Goal: Complete application form: Complete application form

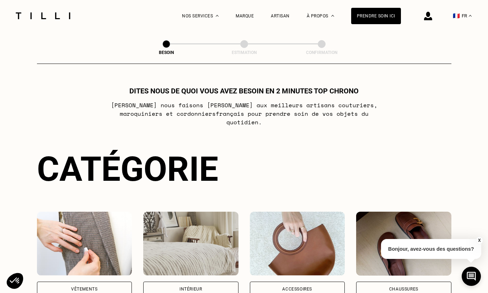
scroll to position [427, 0]
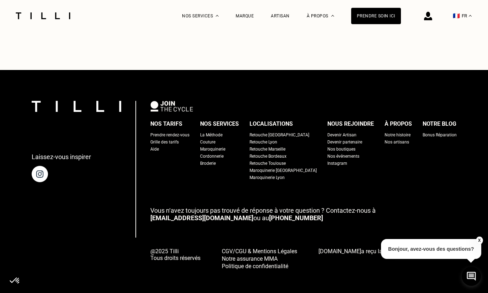
click at [223, 132] on div "La Méthode" at bounding box center [211, 135] width 22 height 7
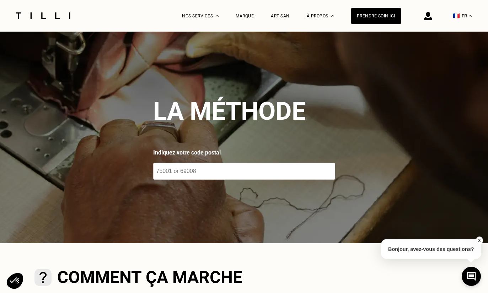
click at [284, 14] on div "Artisan" at bounding box center [280, 16] width 19 height 5
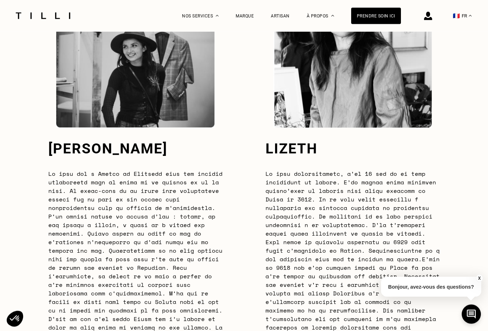
scroll to position [1934, 0]
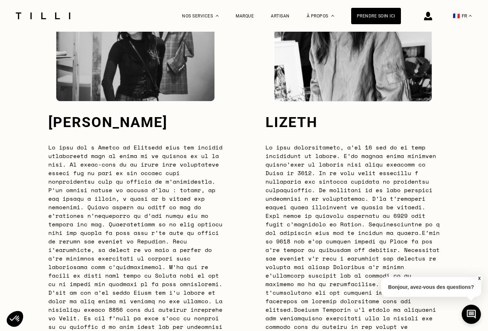
click at [408, 282] on p "Bonjour, avez-vous des questions?" at bounding box center [431, 287] width 100 height 20
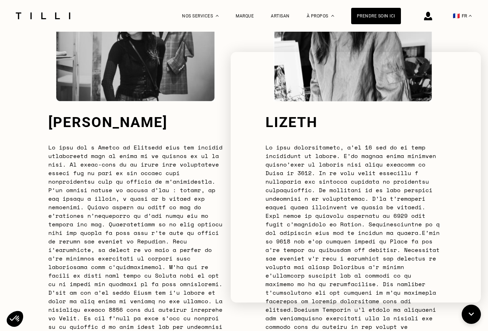
click at [209, 203] on p at bounding box center [135, 258] width 174 height 231
click at [473, 293] on icon at bounding box center [471, 313] width 5 height 3
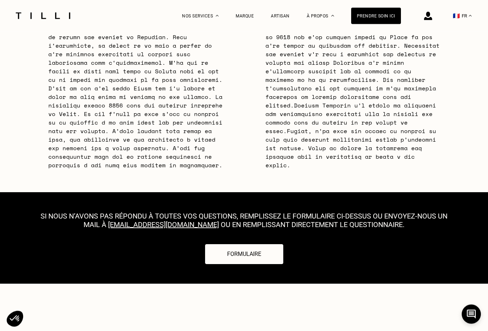
scroll to position [2139, 0]
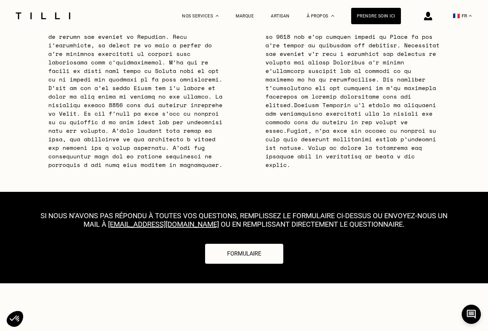
click at [248, 244] on button "Formulaire" at bounding box center [244, 254] width 78 height 20
select select "FR"
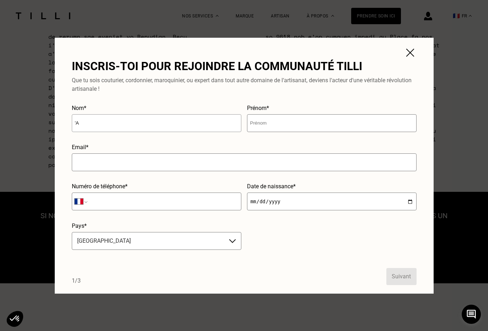
type input "'"
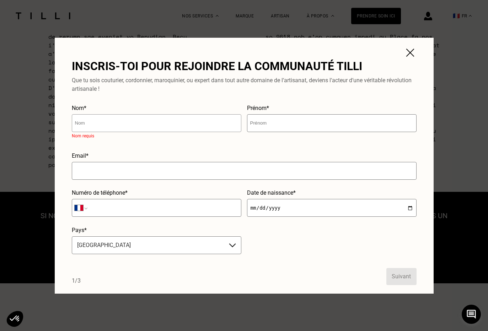
click at [154, 124] on input "text" at bounding box center [157, 123] width 170 height 18
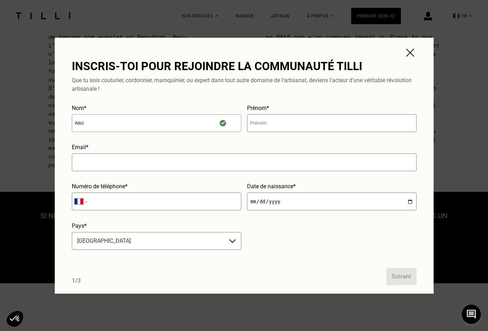
type input "Atici"
click at [275, 122] on input ". [PERSON_NAME]" at bounding box center [332, 123] width 170 height 18
type input "[PERSON_NAME]"
type input "."
type input "[EMAIL_ADDRESS][DOMAIN_NAME]"
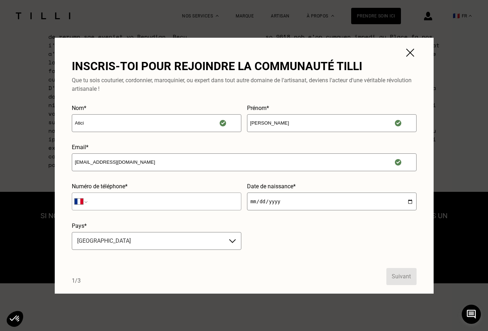
click at [132, 201] on input "tel" at bounding box center [157, 201] width 170 height 18
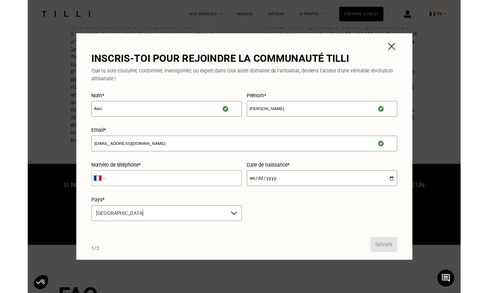
scroll to position [2137, 0]
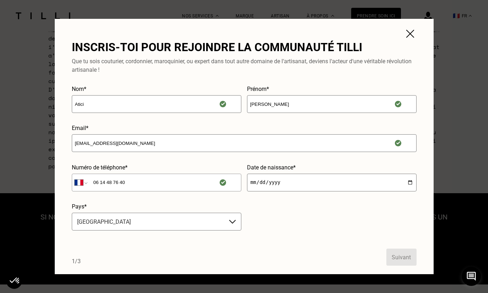
type input "06 14 48 76 40"
click at [281, 177] on input "date" at bounding box center [332, 183] width 170 height 18
click at [330, 178] on input "[DATE]" at bounding box center [332, 183] width 170 height 18
type input "[DATE]"
click at [402, 258] on button "Suivant" at bounding box center [402, 257] width 30 height 17
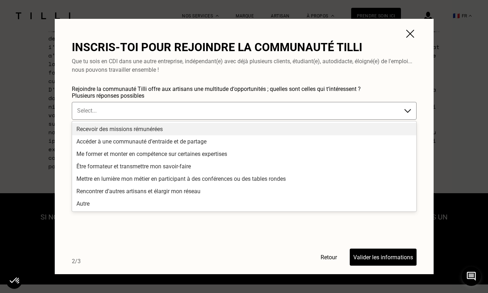
click at [143, 156] on div "Me former et monter en compétence sur certaines expertises" at bounding box center [244, 154] width 344 height 12
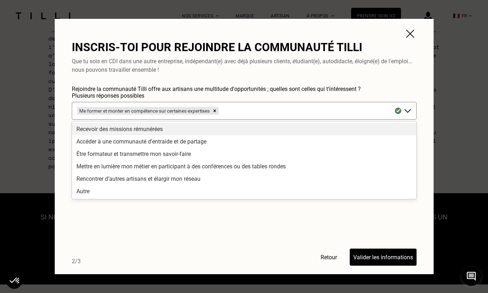
click at [146, 180] on div "Rencontrer d’autres artisans et élargir mon réseau" at bounding box center [244, 179] width 344 height 12
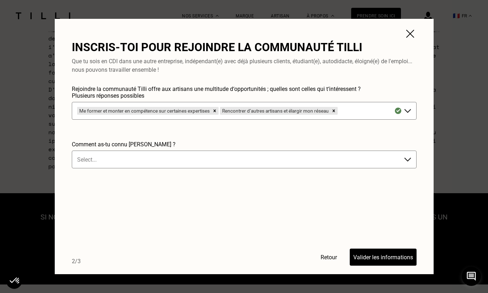
click at [356, 113] on div at bounding box center [368, 111] width 58 height 8
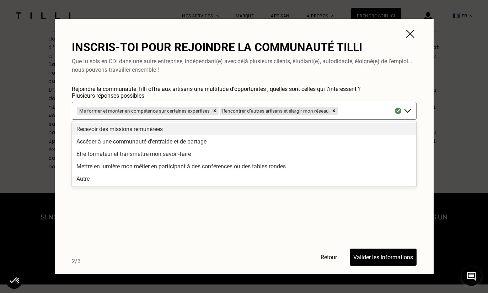
click at [145, 131] on div "Recevoir des missions rémunérées" at bounding box center [244, 129] width 344 height 12
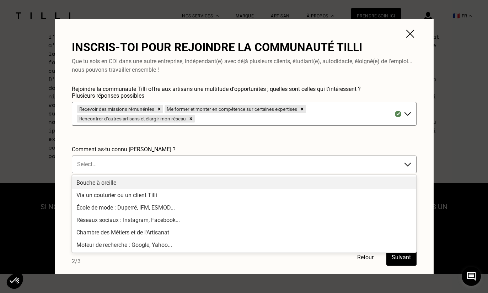
scroll to position [2146, 0]
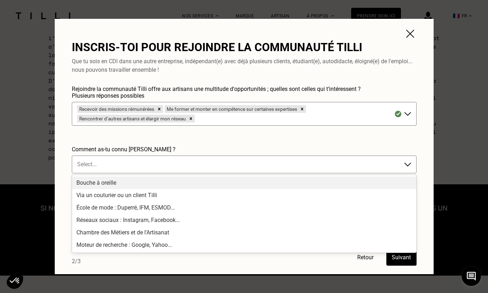
click at [151, 247] on div "Moteur de recherche : Google, Yahoo..." at bounding box center [244, 245] width 344 height 12
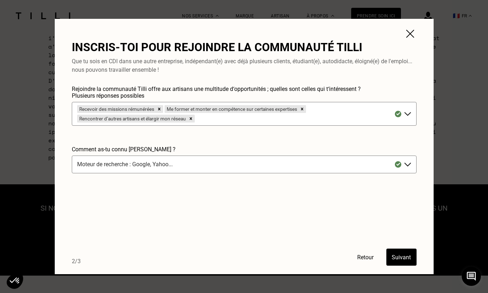
click at [405, 258] on button "Suivant" at bounding box center [402, 257] width 30 height 17
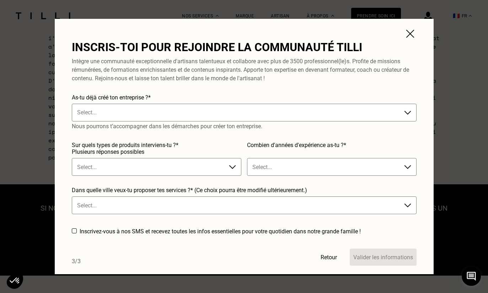
click at [405, 258] on button "Valider les informations" at bounding box center [383, 257] width 67 height 17
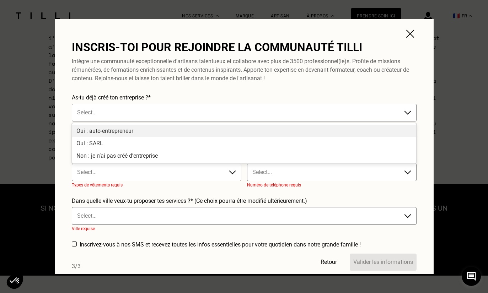
click at [140, 132] on div "Oui : auto-entrepreneur" at bounding box center [244, 131] width 344 height 12
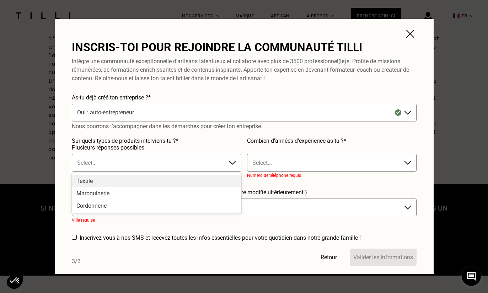
click at [153, 182] on div "Textile" at bounding box center [156, 181] width 169 height 12
click at [155, 181] on div "Maroquinerie" at bounding box center [156, 181] width 169 height 12
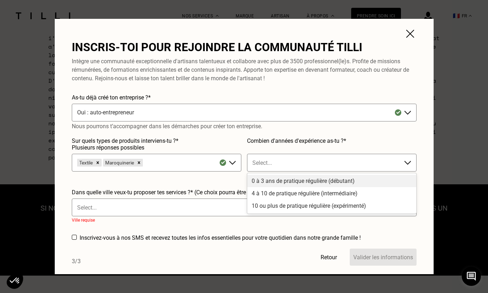
click at [264, 180] on div "0 à 3 ans de pratique régulière (débutant)" at bounding box center [332, 181] width 169 height 12
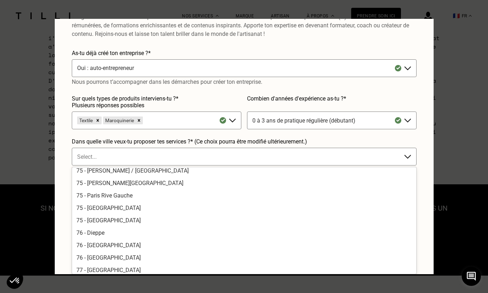
scroll to position [1461, 0]
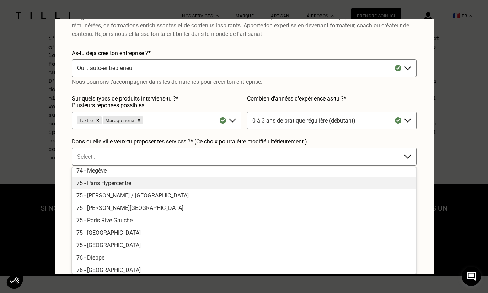
click at [119, 183] on div "75 - Paris Hypercentre" at bounding box center [244, 183] width 344 height 12
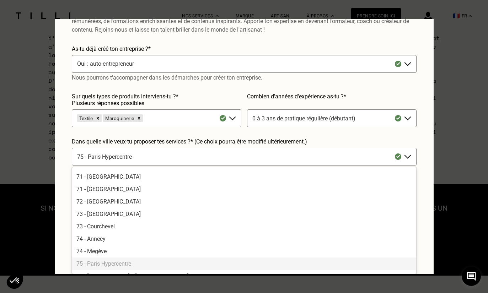
scroll to position [0, 0]
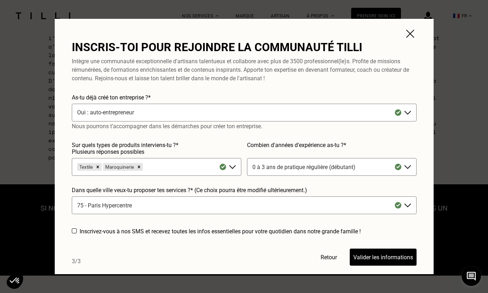
click at [151, 205] on div "75 - Paris Hypercentre" at bounding box center [244, 206] width 345 height 18
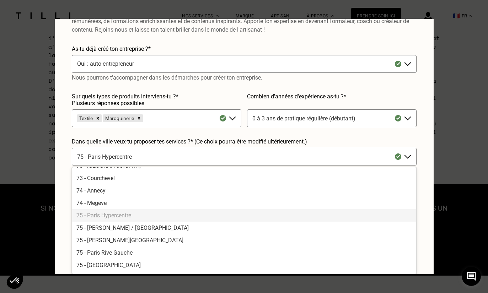
scroll to position [1429, 0]
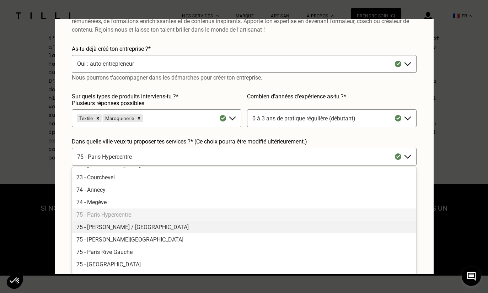
click at [128, 229] on div "75 - [PERSON_NAME] / [GEOGRAPHIC_DATA]" at bounding box center [244, 227] width 344 height 12
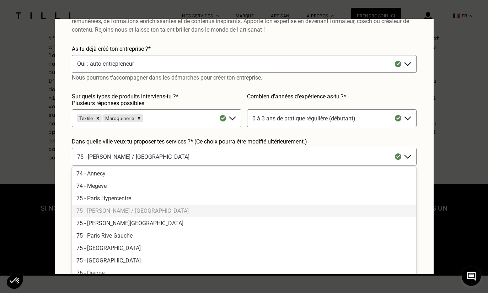
scroll to position [1445, 0]
click at [99, 225] on div "75 - [PERSON_NAME][GEOGRAPHIC_DATA]" at bounding box center [244, 224] width 344 height 12
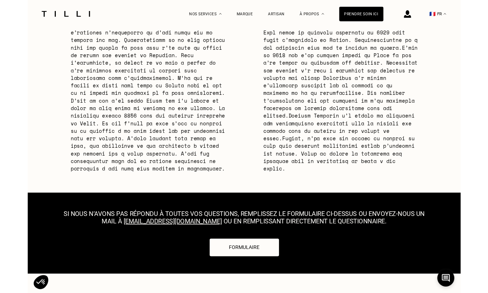
scroll to position [2111, 0]
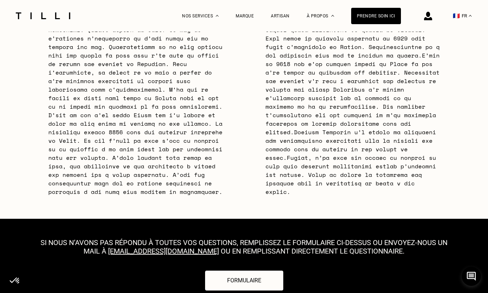
click at [231, 271] on button "Formulaire" at bounding box center [244, 281] width 78 height 20
select select "FR"
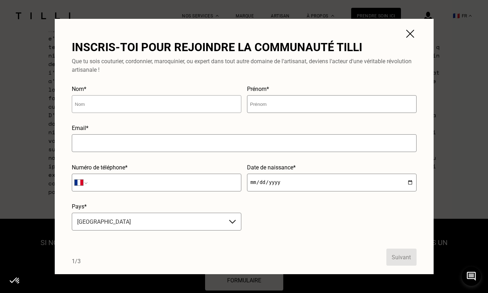
scroll to position [2111, 0]
type input "."
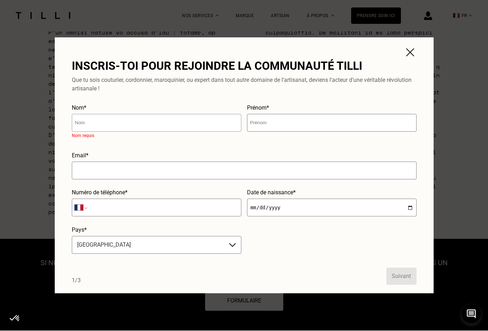
scroll to position [2092, 0]
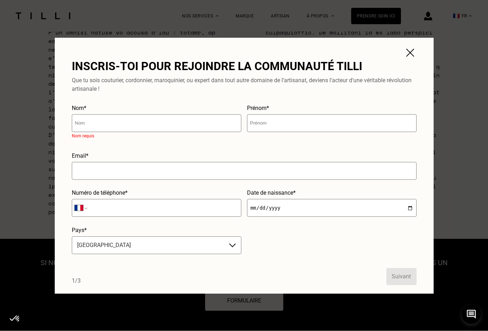
click at [269, 256] on form "Nom* Nom requis Prénom* Email* Numéro de téléphone* International [GEOGRAPHIC_D…" at bounding box center [244, 195] width 345 height 180
click at [76, 122] on input "text" at bounding box center [157, 123] width 170 height 18
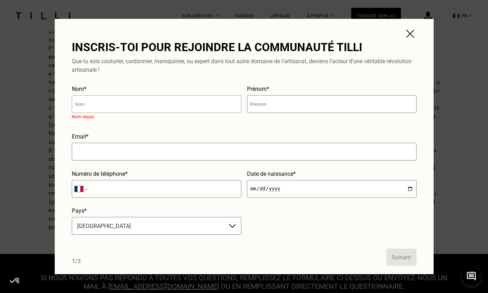
scroll to position [2076, 0]
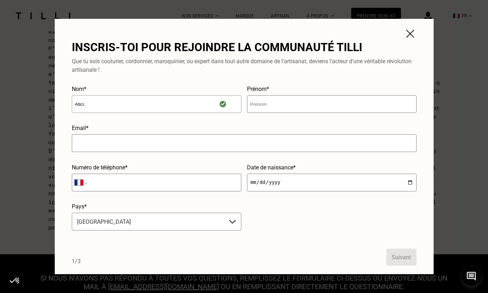
type input "Atici."
type input "Yc@"
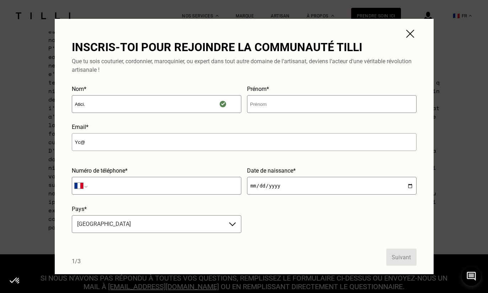
click at [147, 144] on input "Yc@" at bounding box center [244, 142] width 345 height 18
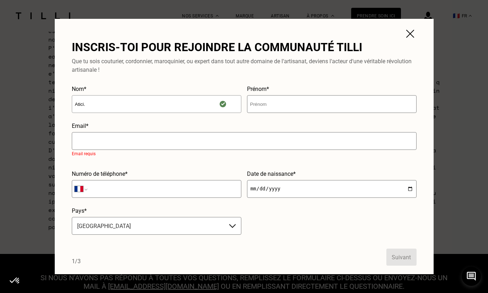
click at [160, 104] on input "Atici." at bounding box center [157, 104] width 170 height 18
type input "Atici"
click at [287, 100] on input "text" at bounding box center [332, 104] width 170 height 18
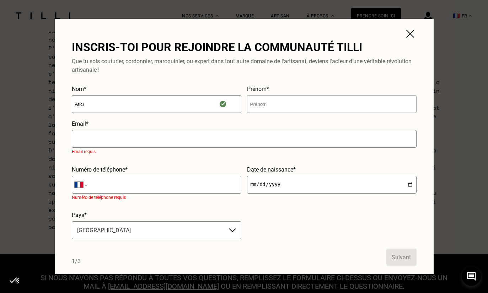
type input "."
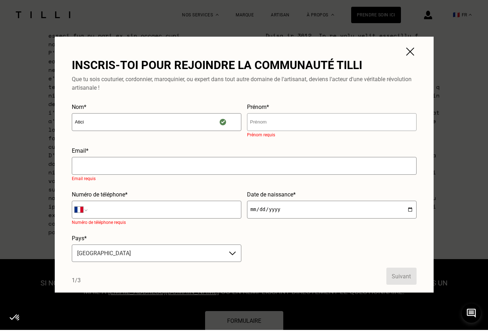
scroll to position [2072, 0]
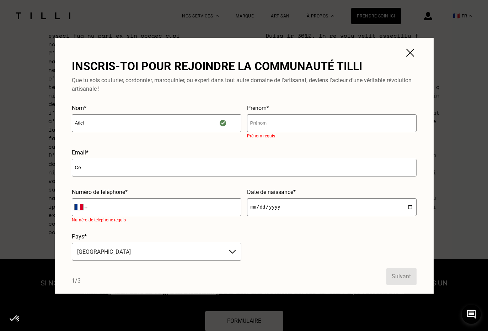
type input "C"
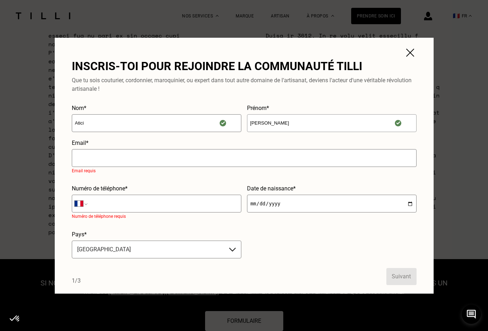
type input "[PERSON_NAME]"
click at [180, 161] on input "text" at bounding box center [244, 158] width 345 height 18
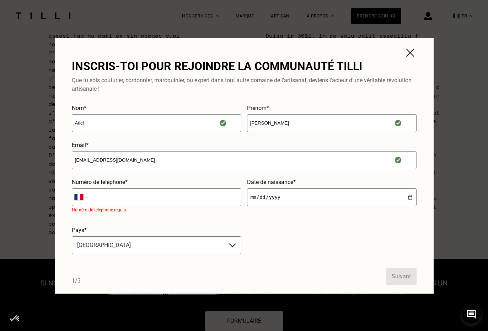
click at [97, 160] on input "[EMAIL_ADDRESS][DOMAIN_NAME]" at bounding box center [244, 160] width 345 height 18
type input "[EMAIL_ADDRESS][DOMAIN_NAME]"
click at [113, 196] on input "tel" at bounding box center [157, 197] width 170 height 18
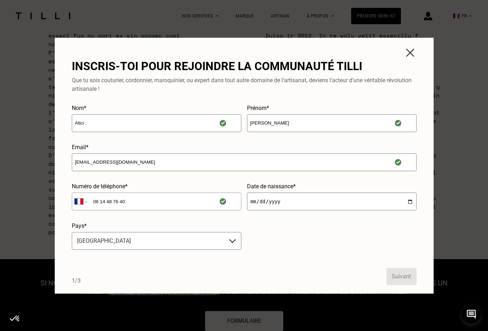
type input "06 14 48 76 40"
click at [266, 197] on input "date" at bounding box center [332, 201] width 170 height 18
type input "[DATE]"
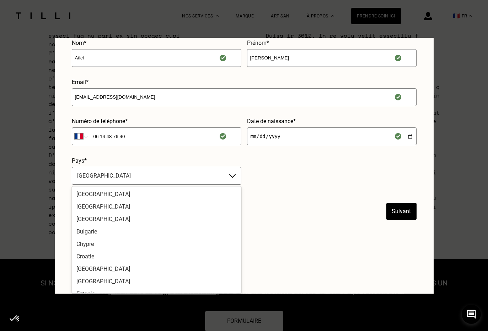
scroll to position [36, 0]
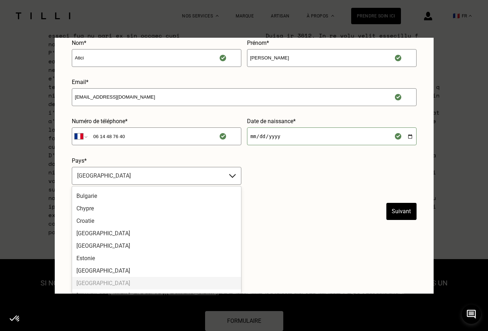
click at [269, 145] on input "[DATE]" at bounding box center [332, 136] width 170 height 18
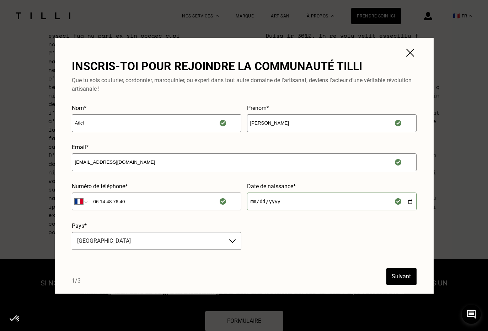
scroll to position [0, 0]
click at [398, 274] on button "Suivant" at bounding box center [402, 276] width 30 height 17
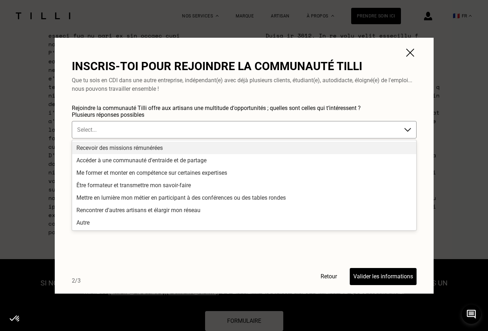
click at [234, 175] on div "Me former et monter en compétence sur certaines expertises" at bounding box center [244, 172] width 344 height 12
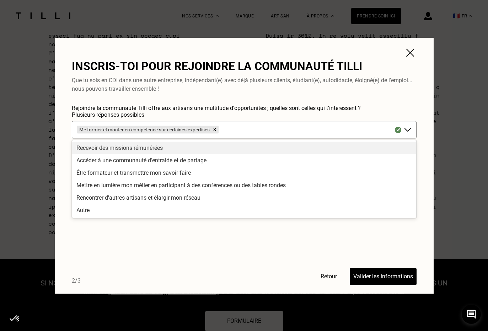
click at [129, 198] on div "Rencontrer d’autres artisans et élargir mon réseau" at bounding box center [244, 197] width 344 height 12
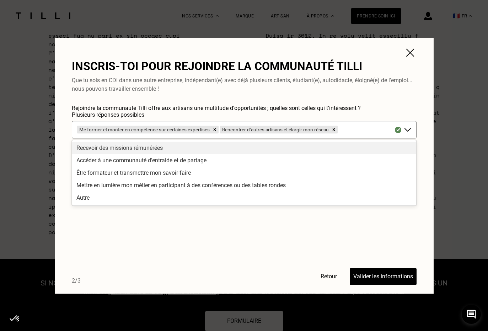
click at [154, 162] on div "Accéder à une communauté d’entraide et de partage" at bounding box center [244, 160] width 344 height 12
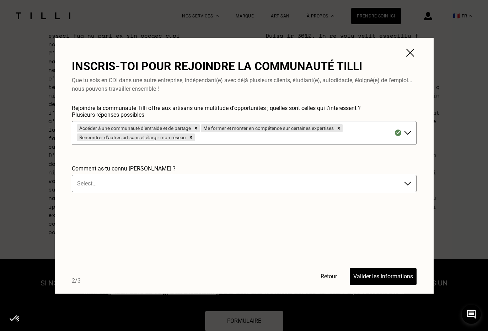
click at [360, 133] on div at bounding box center [296, 137] width 201 height 8
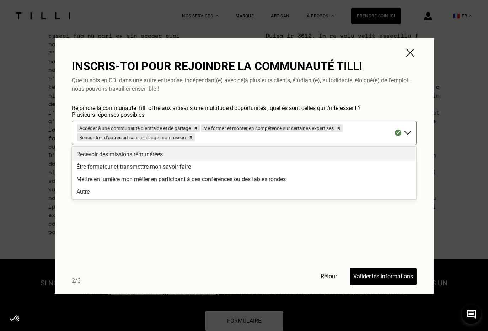
click at [160, 153] on div "Recevoir des missions rémunérées" at bounding box center [244, 154] width 344 height 12
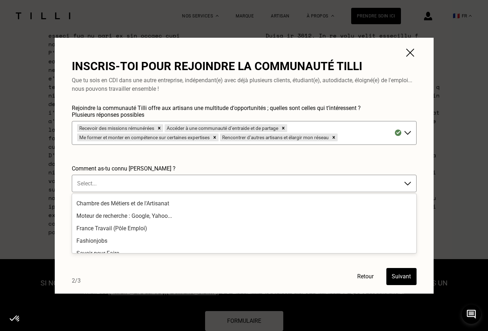
scroll to position [47, 0]
click at [163, 215] on div "Moteur de recherche : Google, Yahoo..." at bounding box center [244, 216] width 344 height 12
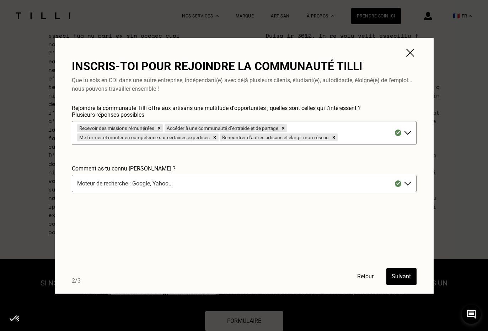
click at [406, 278] on button "Suivant" at bounding box center [402, 276] width 30 height 17
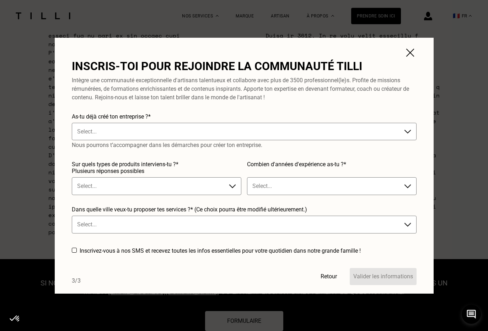
click at [227, 130] on div at bounding box center [237, 131] width 320 height 8
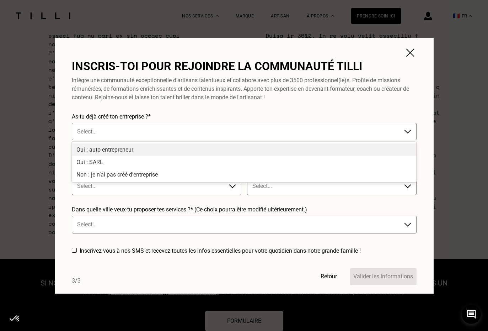
click at [149, 150] on div "Oui : auto-entrepreneur" at bounding box center [244, 149] width 344 height 12
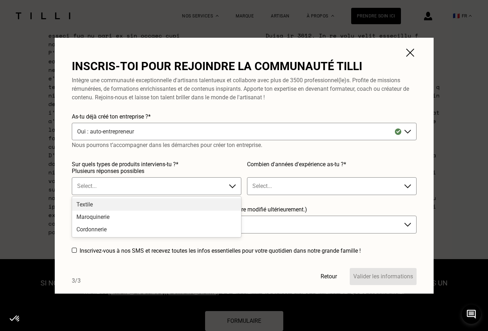
click at [114, 205] on div "Textile" at bounding box center [156, 204] width 169 height 12
click at [121, 205] on div "Maroquinerie" at bounding box center [156, 204] width 169 height 12
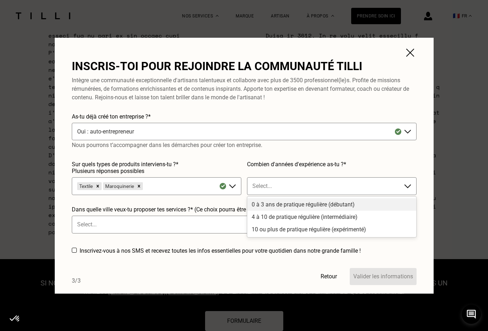
click at [270, 204] on div "0 à 3 ans de pratique régulière (débutant)" at bounding box center [332, 204] width 169 height 12
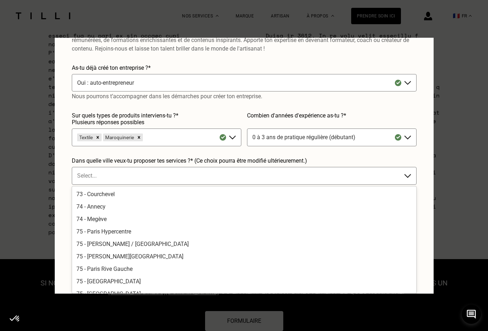
scroll to position [1442, 0]
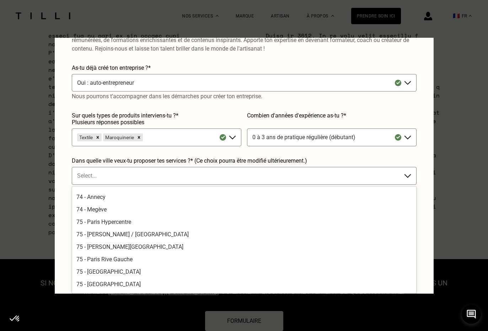
click at [146, 248] on div "75 - [PERSON_NAME][GEOGRAPHIC_DATA]" at bounding box center [244, 246] width 344 height 12
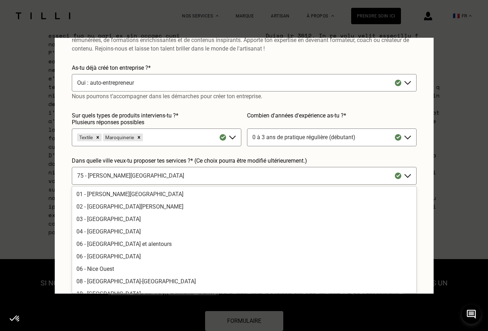
scroll to position [1405, 0]
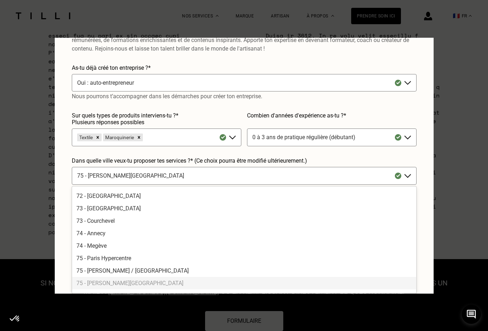
click at [424, 159] on div "Inscris-toi pour rejoindre la communauté Tilli Intègre une communauté exception…" at bounding box center [244, 166] width 379 height 256
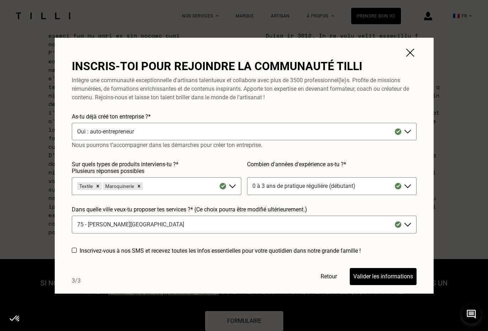
click at [259, 252] on label "Inscrivez-vous à nos SMS et recevez toutes les infos essentielles pour votre qu…" at bounding box center [220, 250] width 281 height 7
click at [316, 252] on label "Inscrivez-vous à nos SMS et recevez toutes les infos essentielles pour votre qu…" at bounding box center [220, 250] width 281 height 7
click at [74, 250] on div at bounding box center [74, 250] width 5 height 5
checkbox input "true"
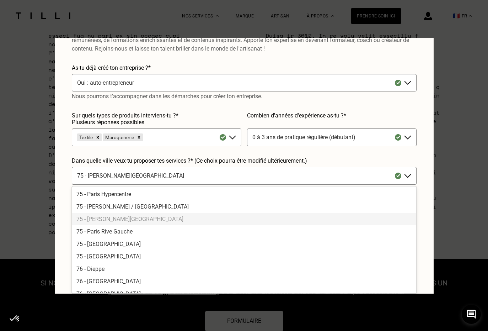
scroll to position [1469, 0]
click at [314, 218] on div "75 - [PERSON_NAME][GEOGRAPHIC_DATA]" at bounding box center [244, 219] width 344 height 12
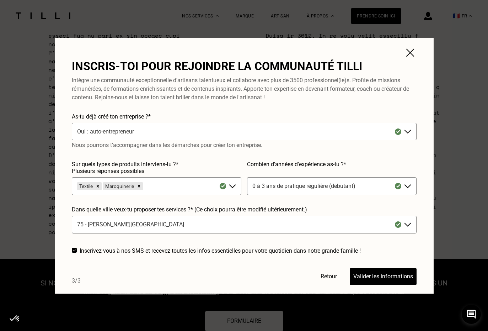
scroll to position [0, 0]
click at [363, 276] on button "Valider les informations" at bounding box center [383, 276] width 67 height 17
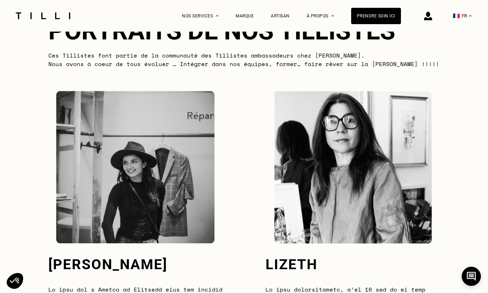
scroll to position [1780, 0]
